Goal: Task Accomplishment & Management: Complete application form

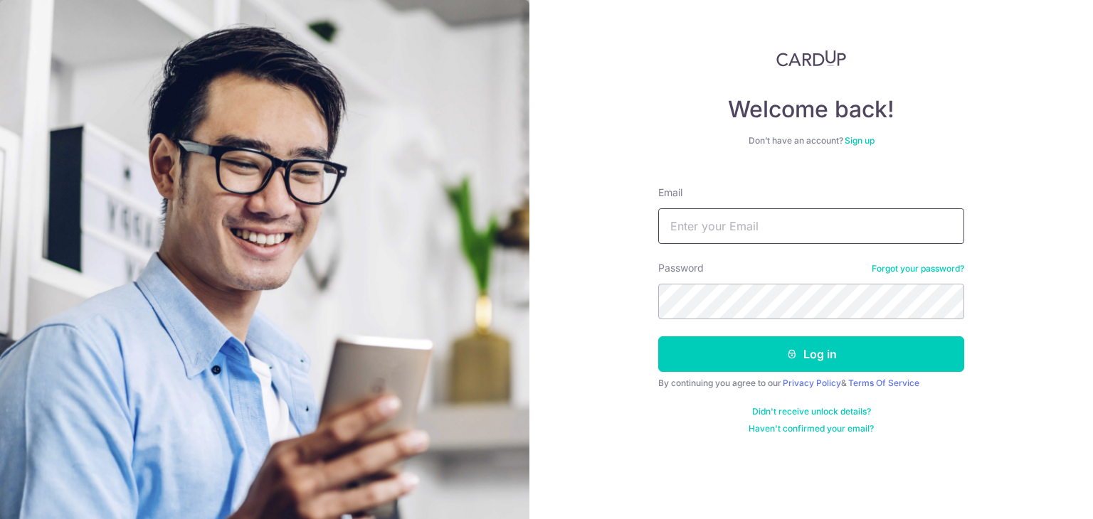
click at [733, 230] on input "Email" at bounding box center [811, 226] width 306 height 36
type input "[EMAIL_ADDRESS][DOMAIN_NAME]"
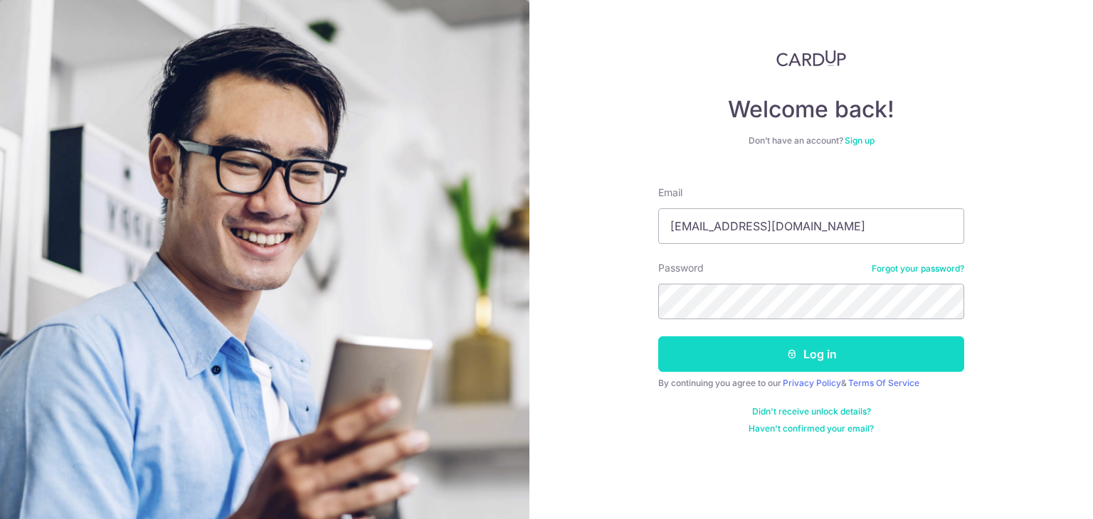
click at [812, 362] on button "Log in" at bounding box center [811, 355] width 306 height 36
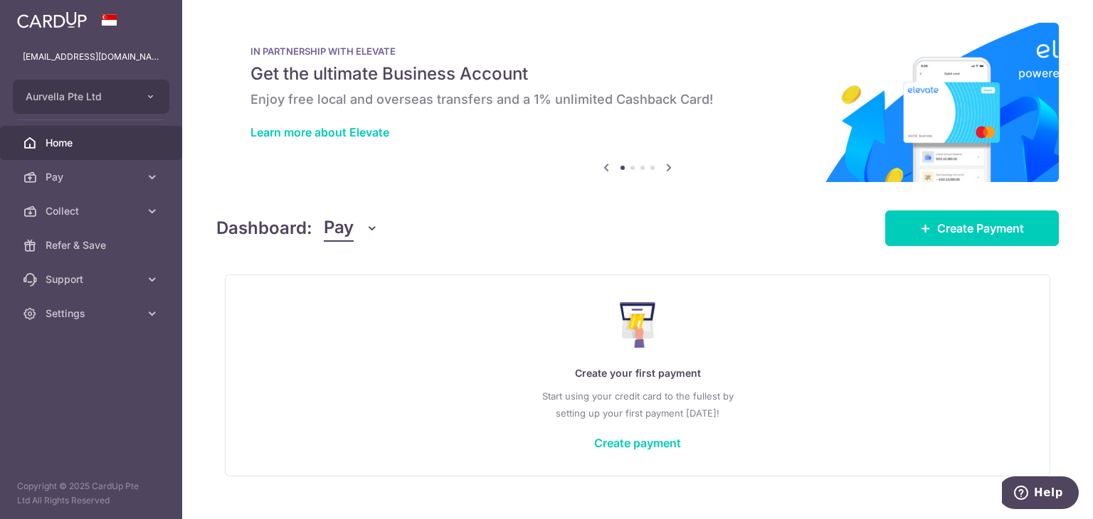
click at [334, 228] on span "Pay" at bounding box center [339, 228] width 30 height 27
click at [356, 297] on link "Collect" at bounding box center [398, 302] width 148 height 34
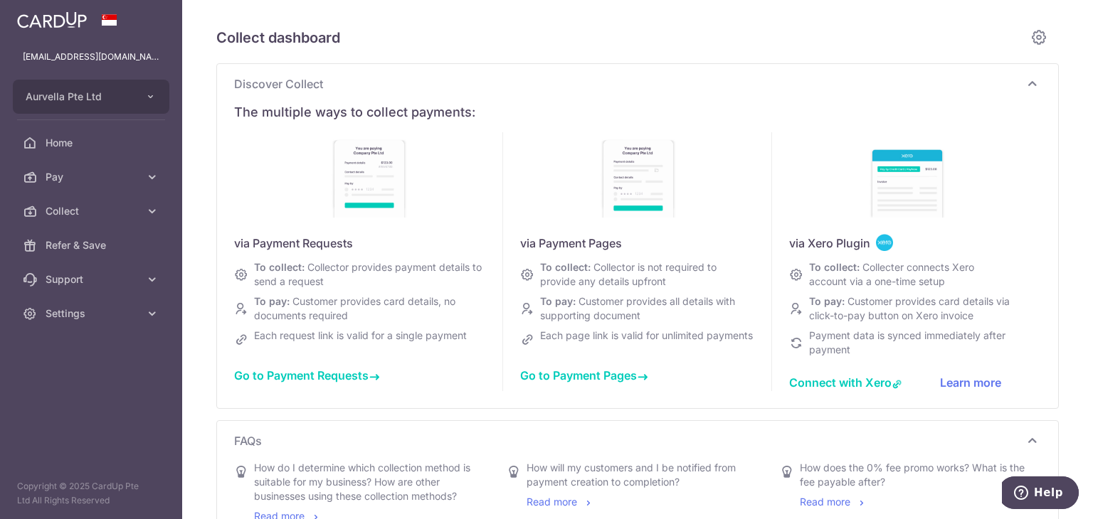
click at [291, 373] on span "Go to Payment Requests" at bounding box center [307, 376] width 146 height 14
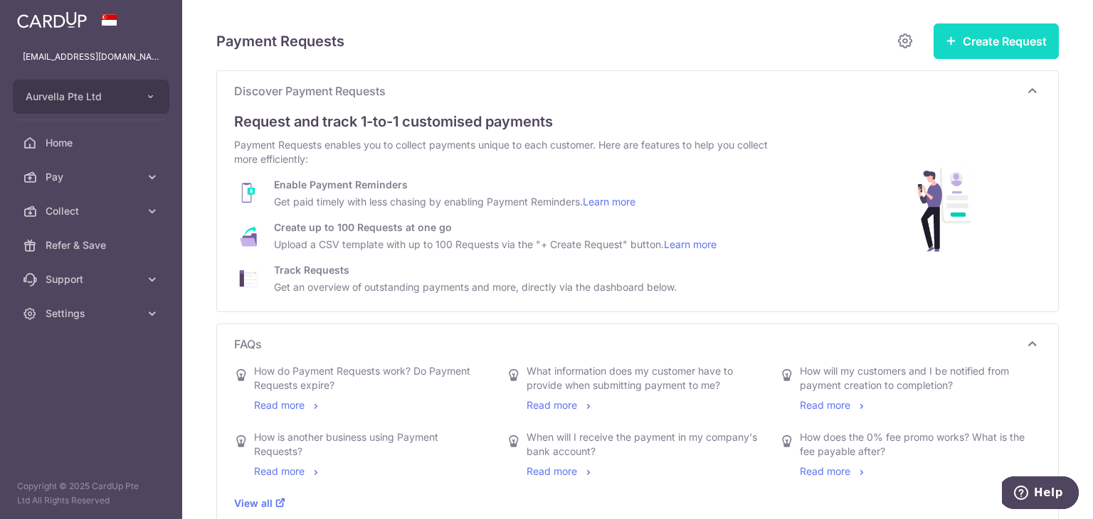
click at [968, 44] on button "Create Request" at bounding box center [995, 41] width 125 height 36
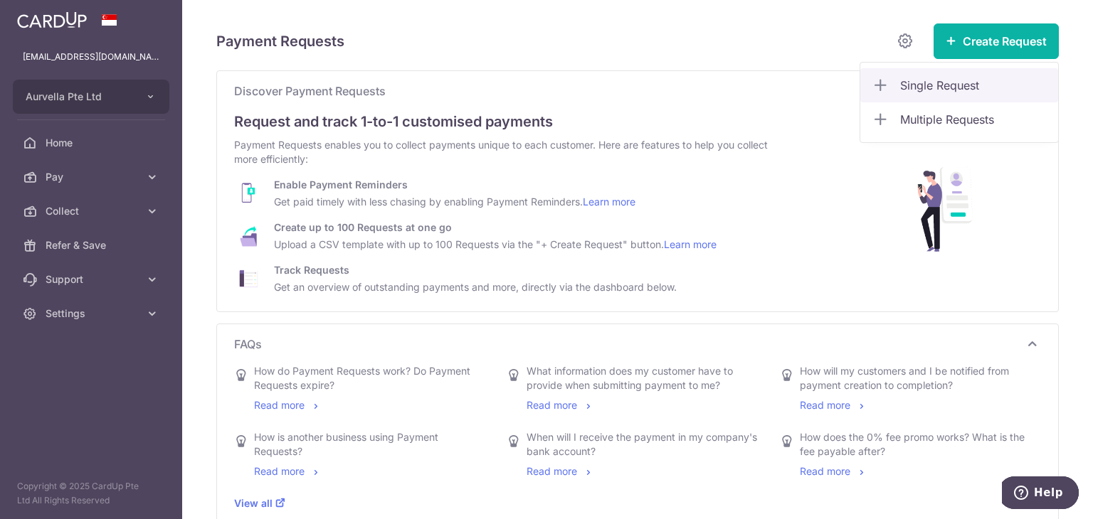
click at [951, 80] on span "Single Request" at bounding box center [973, 85] width 147 height 17
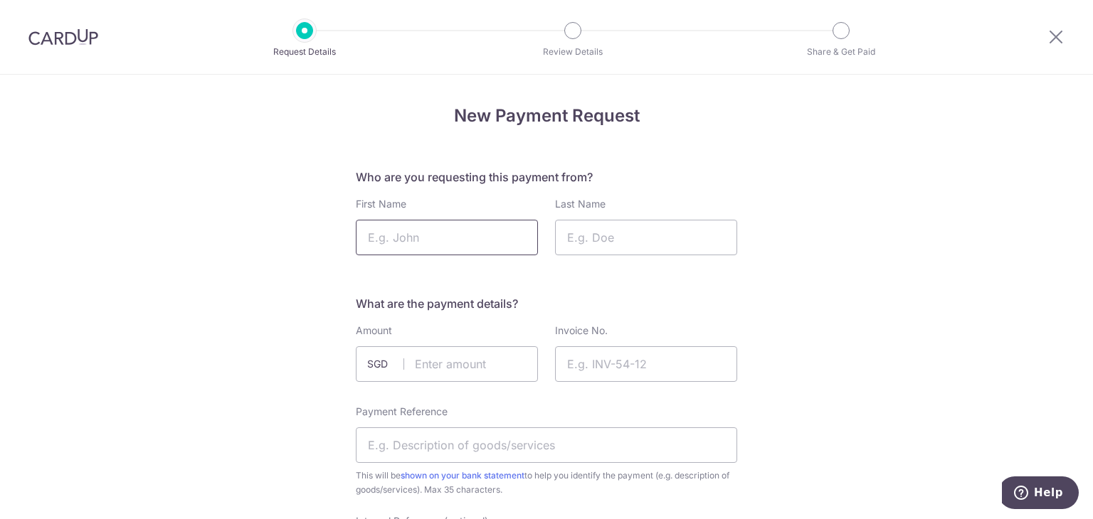
click at [418, 234] on input "First Name" at bounding box center [447, 238] width 182 height 36
type input "[PERSON_NAME]"
type input "Sim"
click at [491, 368] on input "text" at bounding box center [447, 364] width 182 height 36
click at [497, 243] on input "[PERSON_NAME]" at bounding box center [447, 238] width 182 height 36
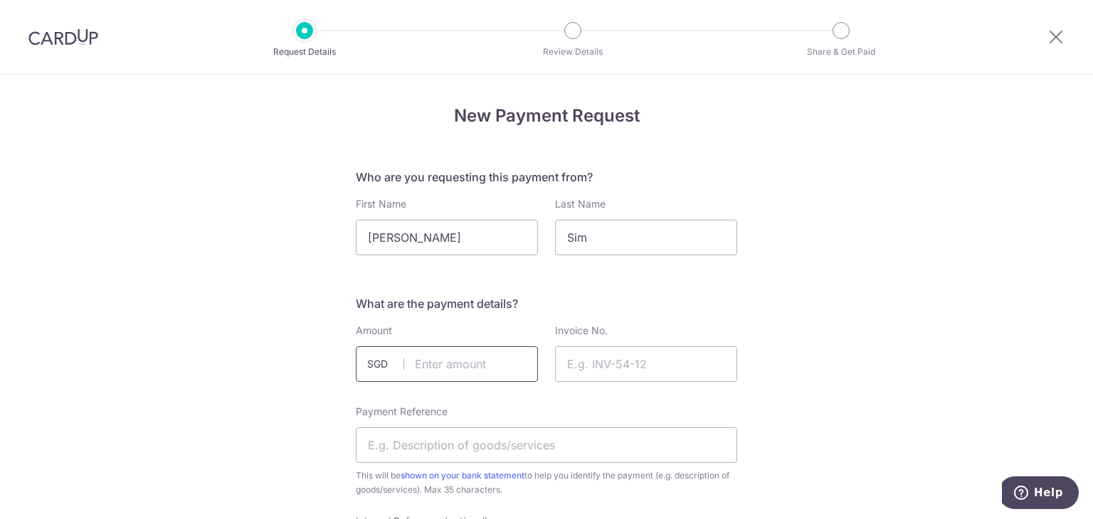
click at [466, 359] on input "text" at bounding box center [447, 364] width 182 height 36
type input "16458.00"
click at [658, 368] on input "Invoice No." at bounding box center [646, 364] width 182 height 36
type input "PIDS 191"
click at [554, 452] on input "Payment Reference" at bounding box center [546, 446] width 381 height 36
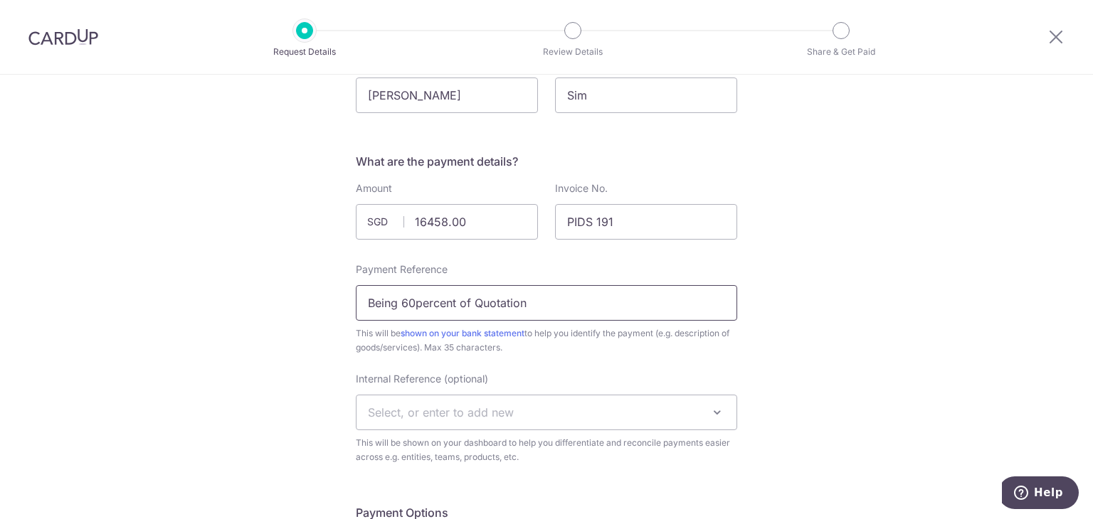
scroll to position [213, 0]
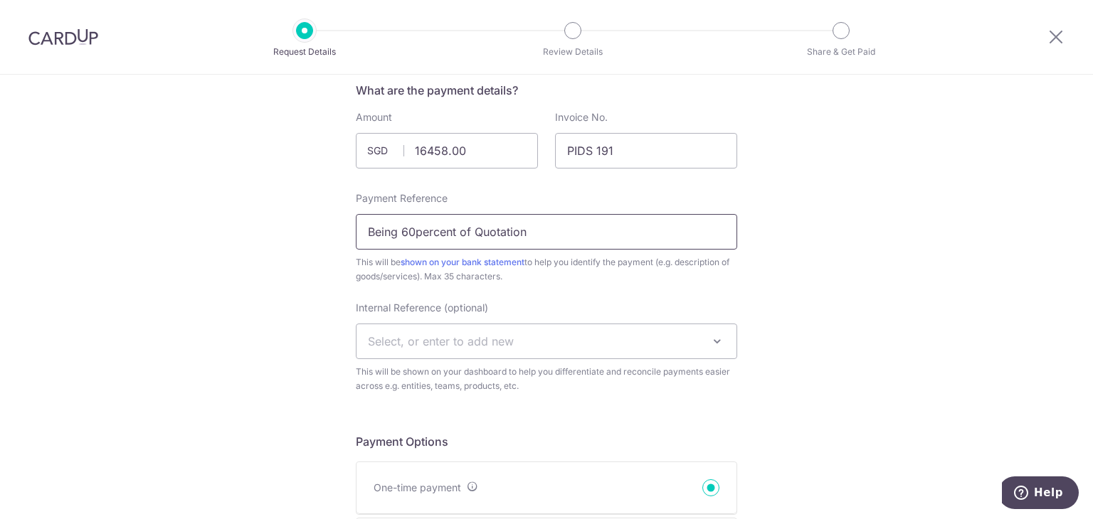
type input "Being 60percent of Quotation"
click at [558, 340] on span "Select, or enter to add new" at bounding box center [546, 341] width 380 height 34
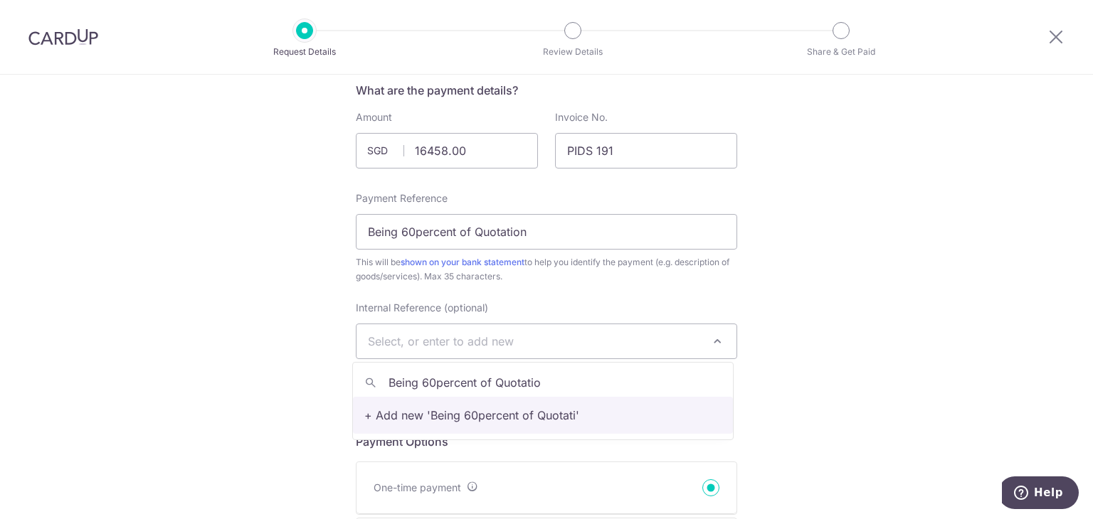
type input "Being 60percent of Quotation"
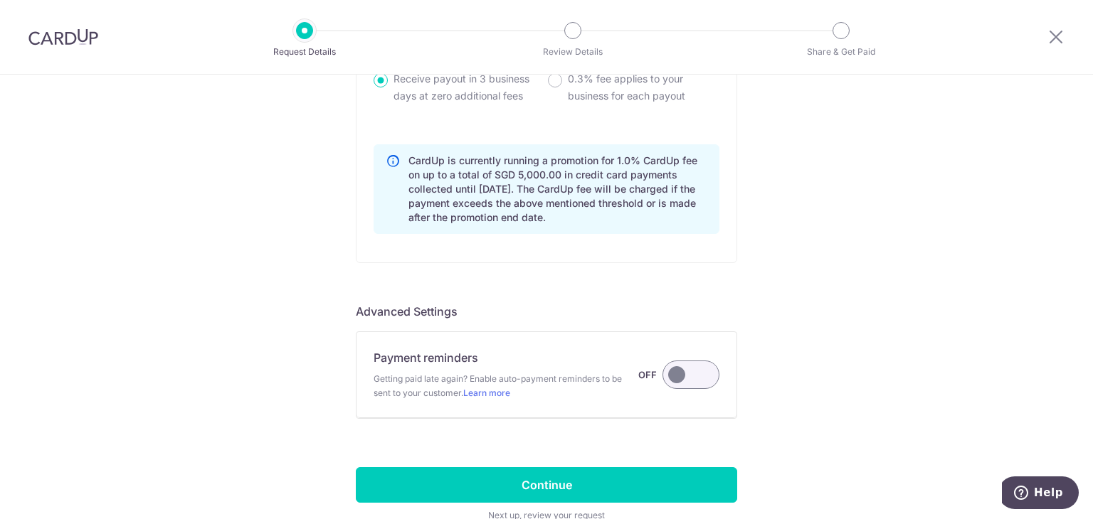
scroll to position [1209, 0]
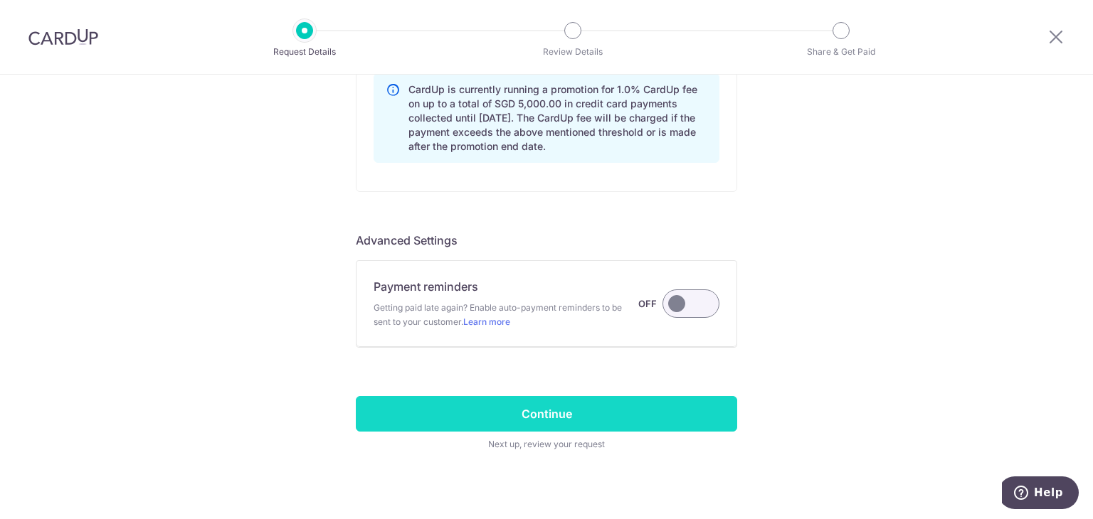
click at [495, 406] on input "Continue" at bounding box center [546, 414] width 381 height 36
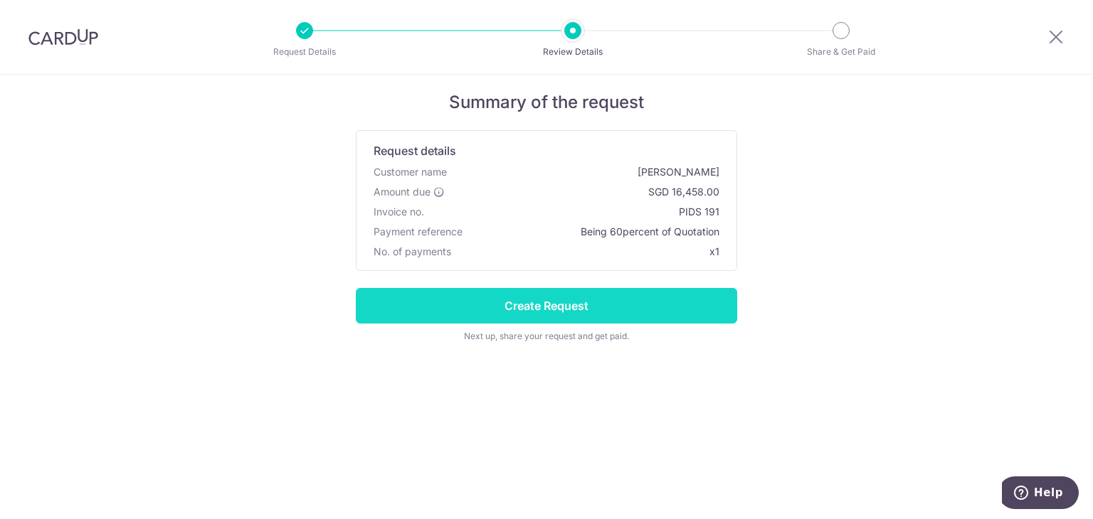
click at [557, 315] on input "Create Request" at bounding box center [546, 306] width 381 height 36
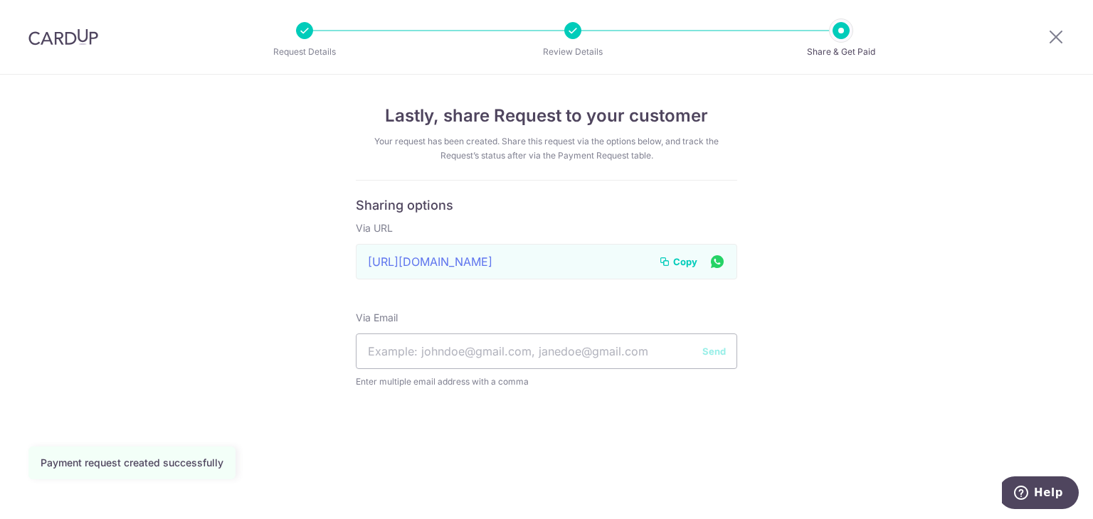
click at [664, 260] on icon at bounding box center [664, 261] width 11 height 11
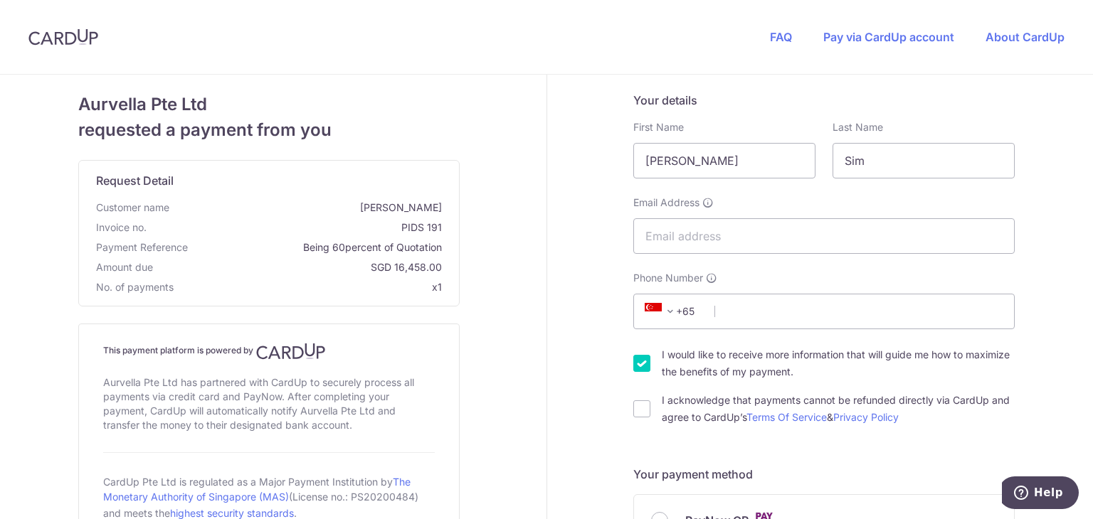
scroll to position [71, 0]
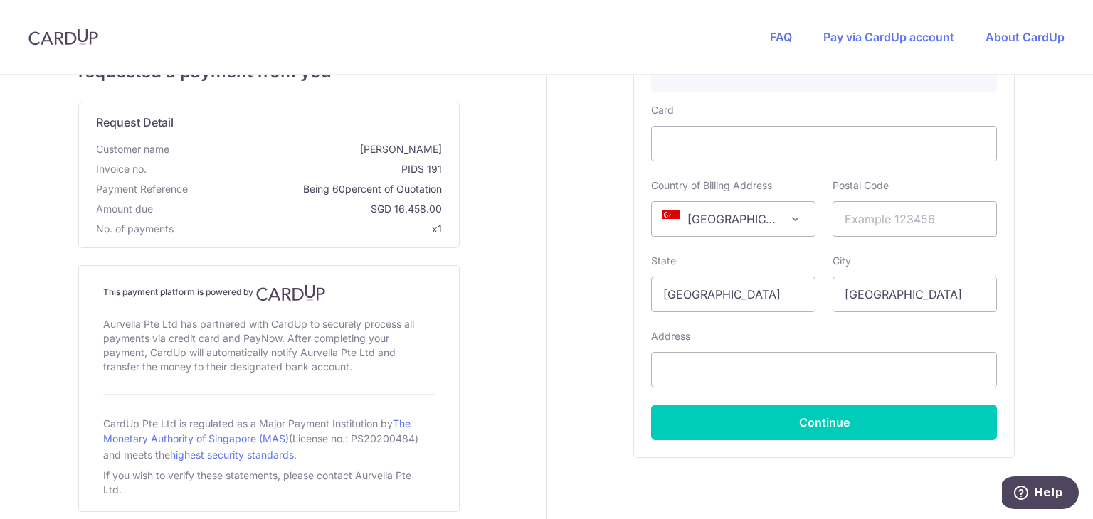
scroll to position [427, 0]
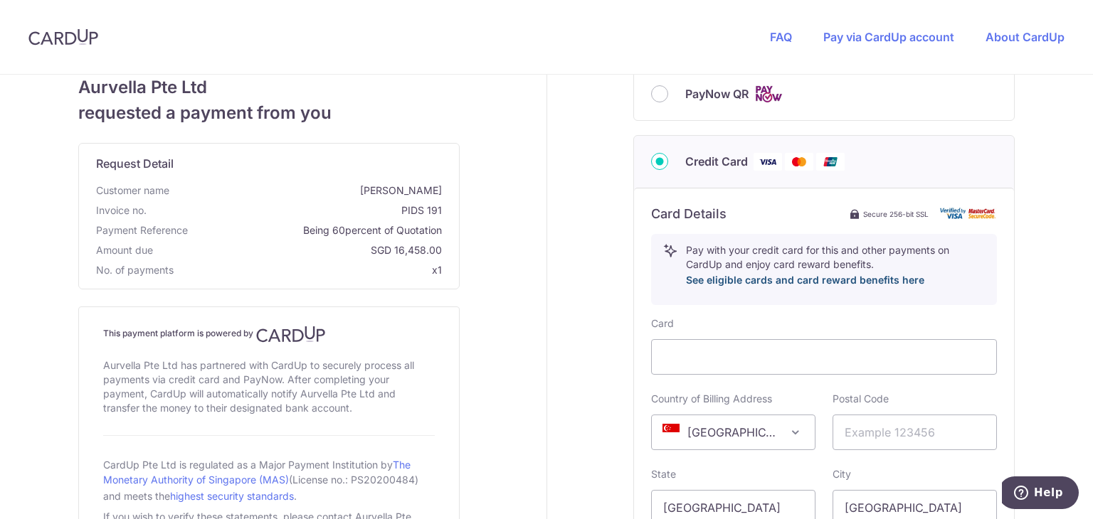
click at [769, 277] on link "See eligible cards and card reward benefits here" at bounding box center [805, 280] width 238 height 12
